Goal: Transaction & Acquisition: Purchase product/service

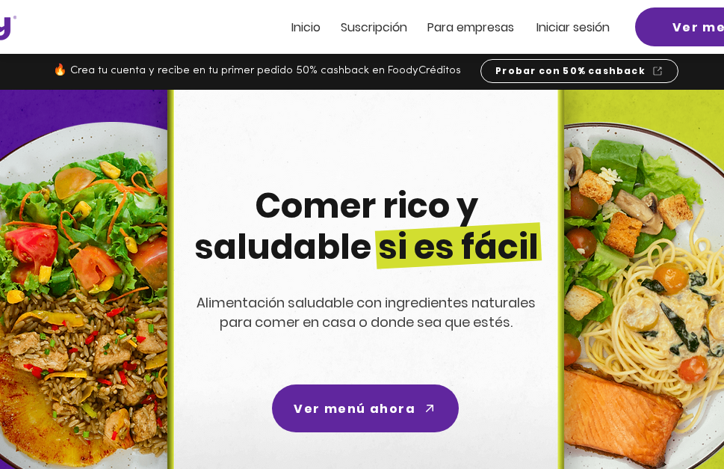
click at [559, 26] on span "Iniciar sesión" at bounding box center [573, 27] width 73 height 17
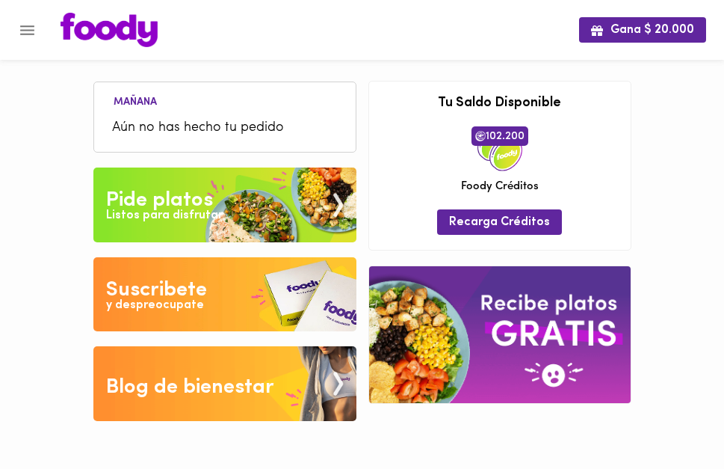
click at [186, 202] on div "Pide platos" at bounding box center [159, 200] width 107 height 30
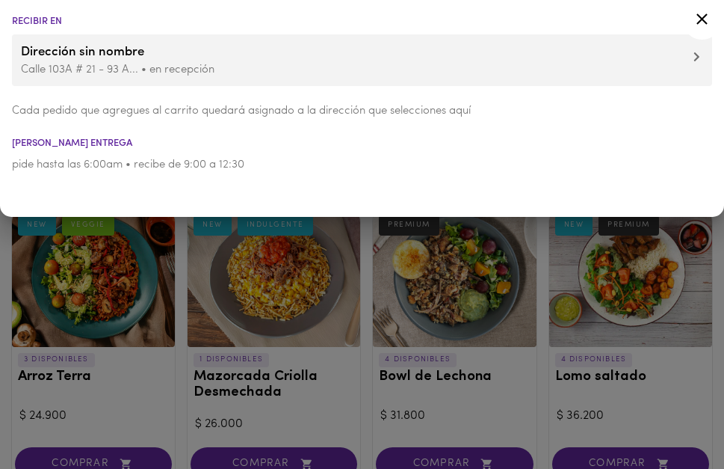
click at [704, 16] on icon at bounding box center [702, 18] width 11 height 11
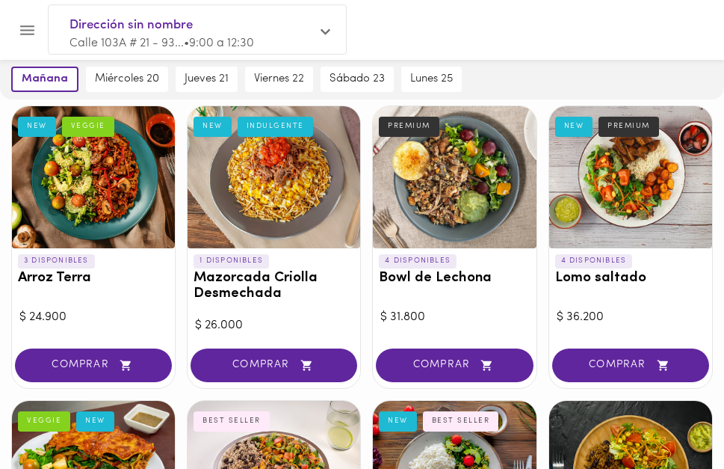
scroll to position [106, 0]
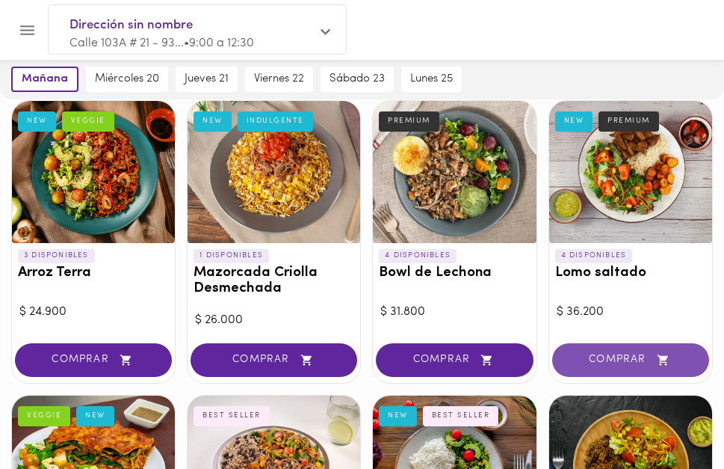
click at [625, 355] on span "COMPRAR" at bounding box center [631, 360] width 120 height 13
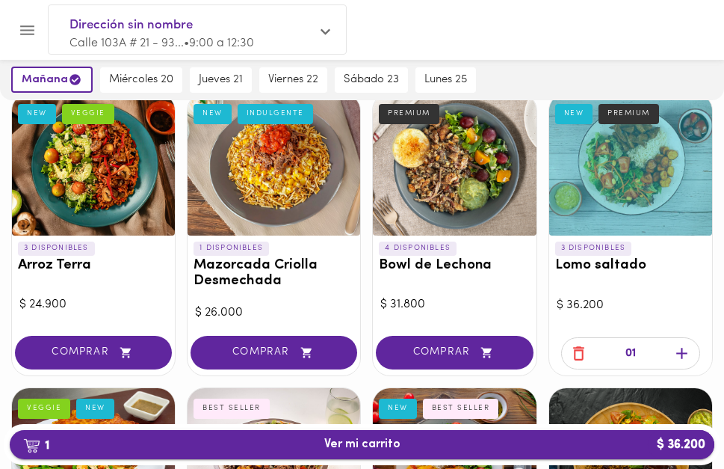
scroll to position [109, 0]
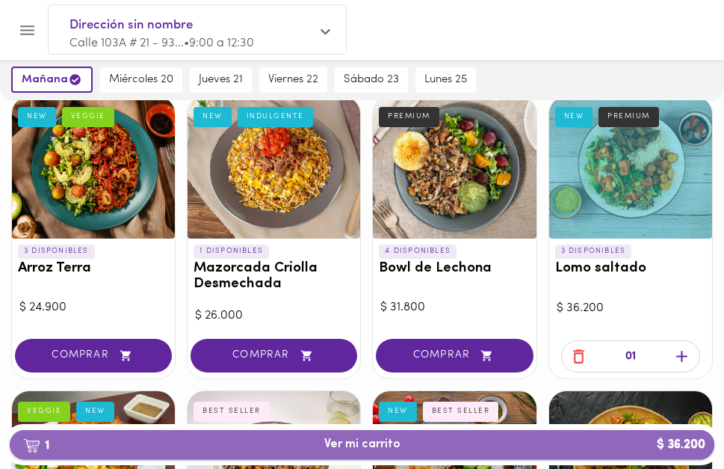
click at [395, 449] on span "1 Ver mi carrito $ 36.200" at bounding box center [362, 444] width 76 height 14
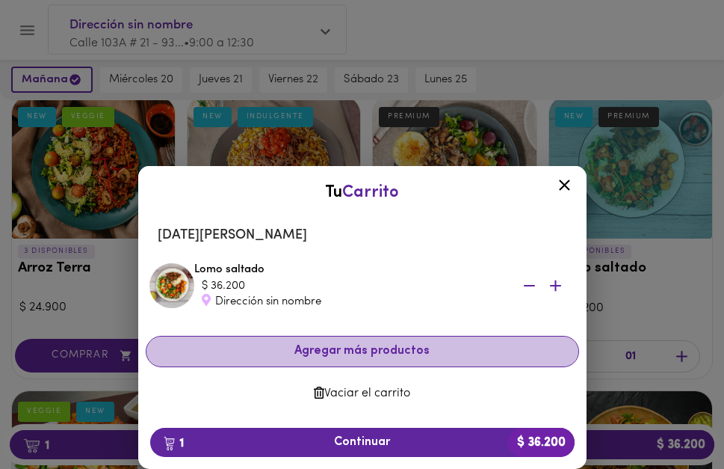
click at [397, 354] on span "Agregar más productos" at bounding box center [362, 351] width 408 height 14
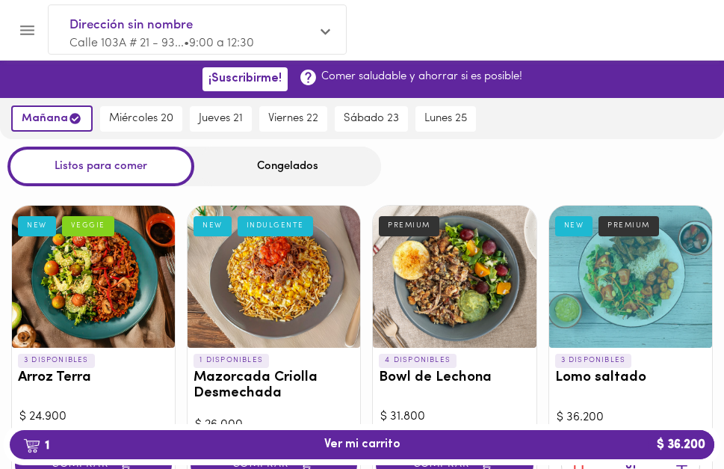
click at [281, 167] on div "Congelados" at bounding box center [287, 166] width 187 height 40
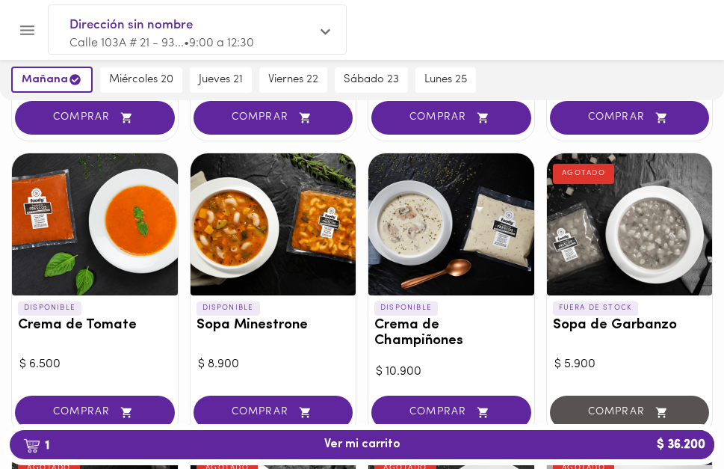
scroll to position [416, 0]
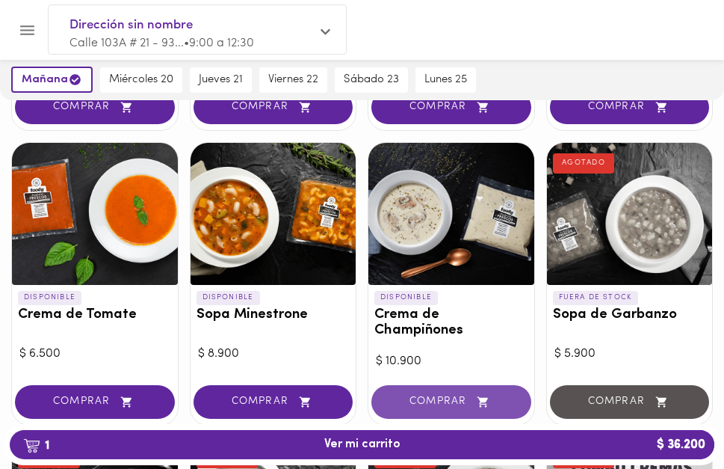
click at [451, 404] on span "COMPRAR" at bounding box center [451, 401] width 123 height 13
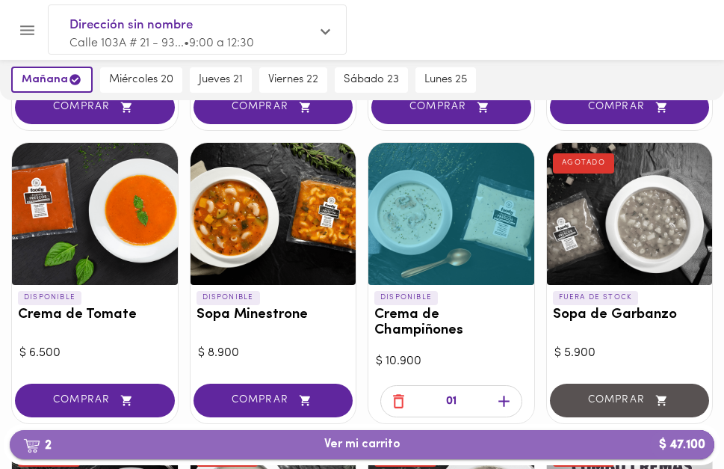
click at [365, 442] on span "2 Ver mi carrito $ 47.100" at bounding box center [362, 444] width 76 height 14
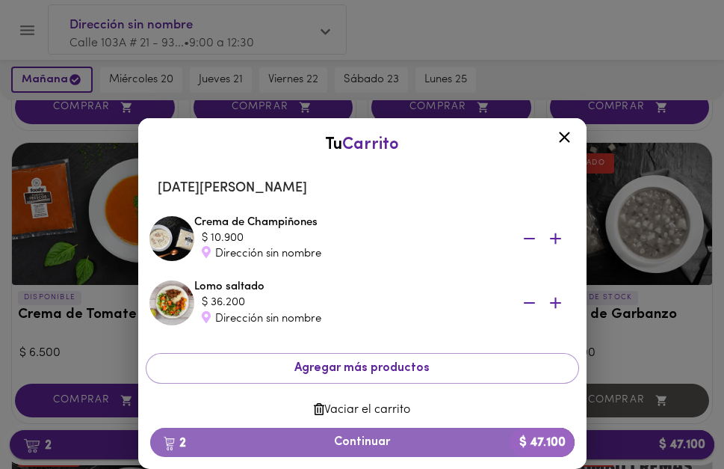
click at [365, 442] on span "2 Continuar $ 47.100" at bounding box center [362, 442] width 401 height 14
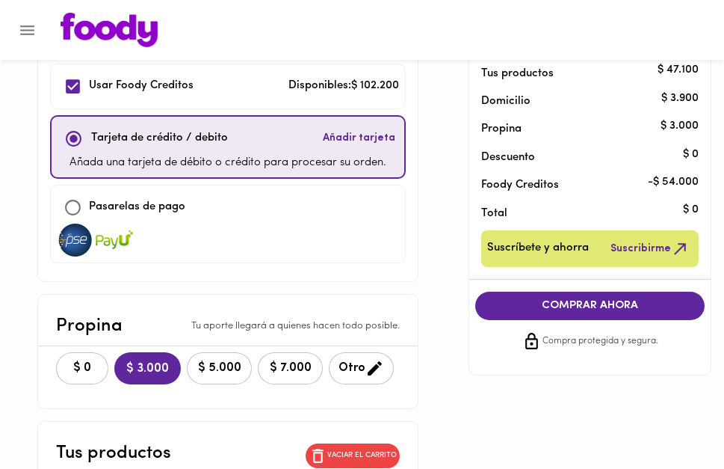
scroll to position [89, 0]
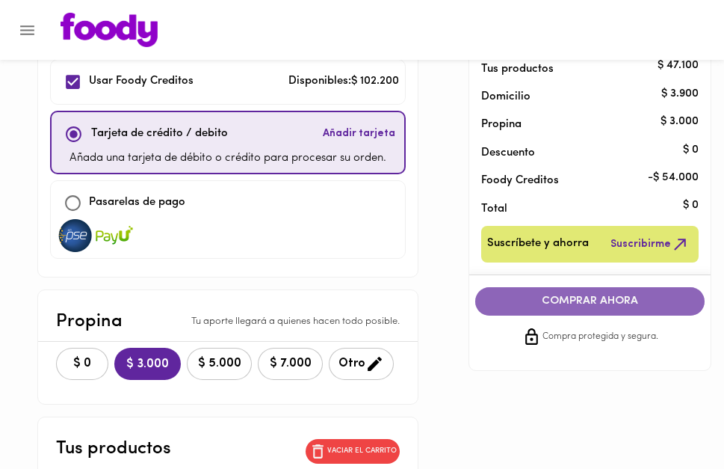
click at [570, 299] on span "COMPRAR AHORA" at bounding box center [590, 300] width 200 height 13
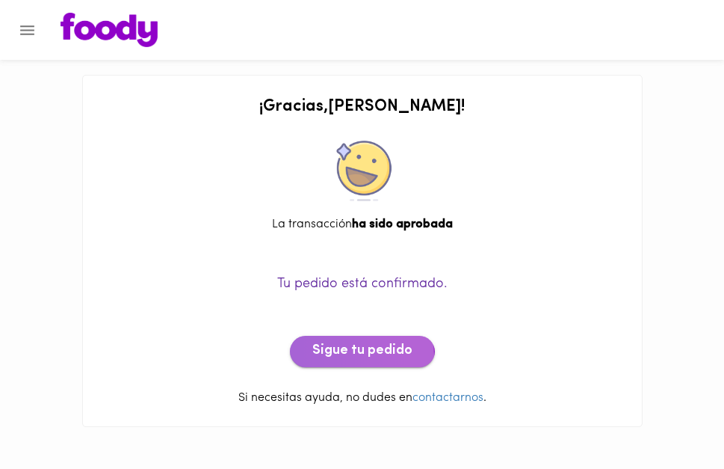
click at [359, 354] on span "Sigue tu pedido" at bounding box center [362, 351] width 100 height 16
